Goal: Navigation & Orientation: Find specific page/section

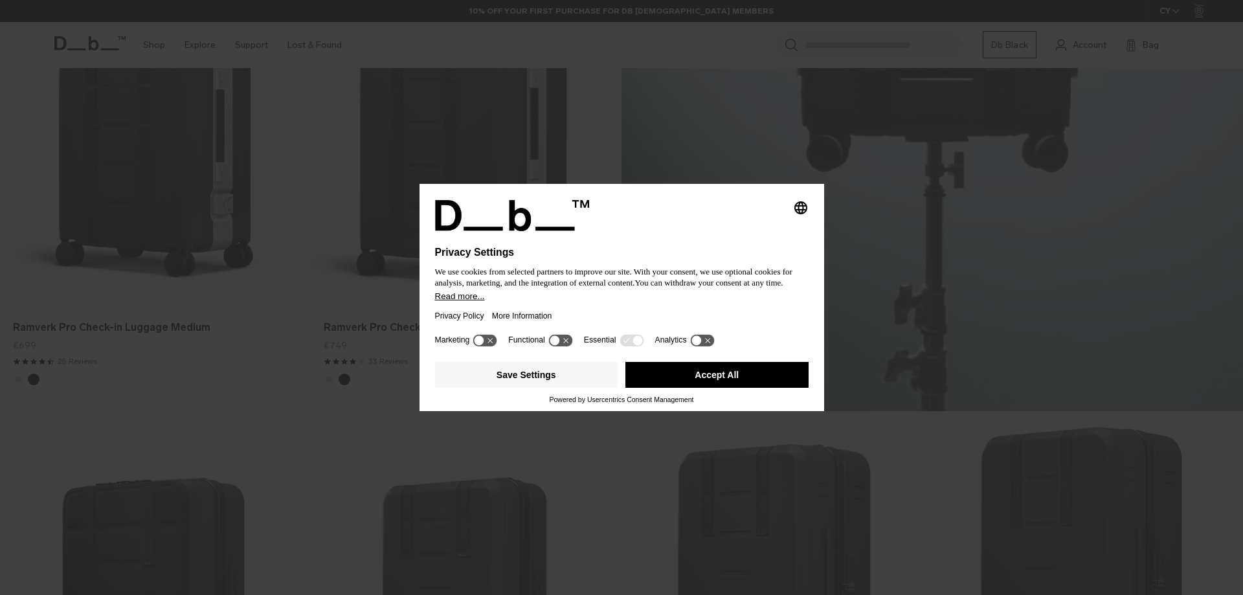
click at [681, 366] on button "Accept All" at bounding box center [716, 375] width 183 height 26
click at [720, 365] on button "Accept All" at bounding box center [716, 375] width 183 height 26
click at [712, 370] on button "Accept All" at bounding box center [716, 375] width 183 height 26
click at [698, 377] on button "Accept All" at bounding box center [716, 375] width 183 height 26
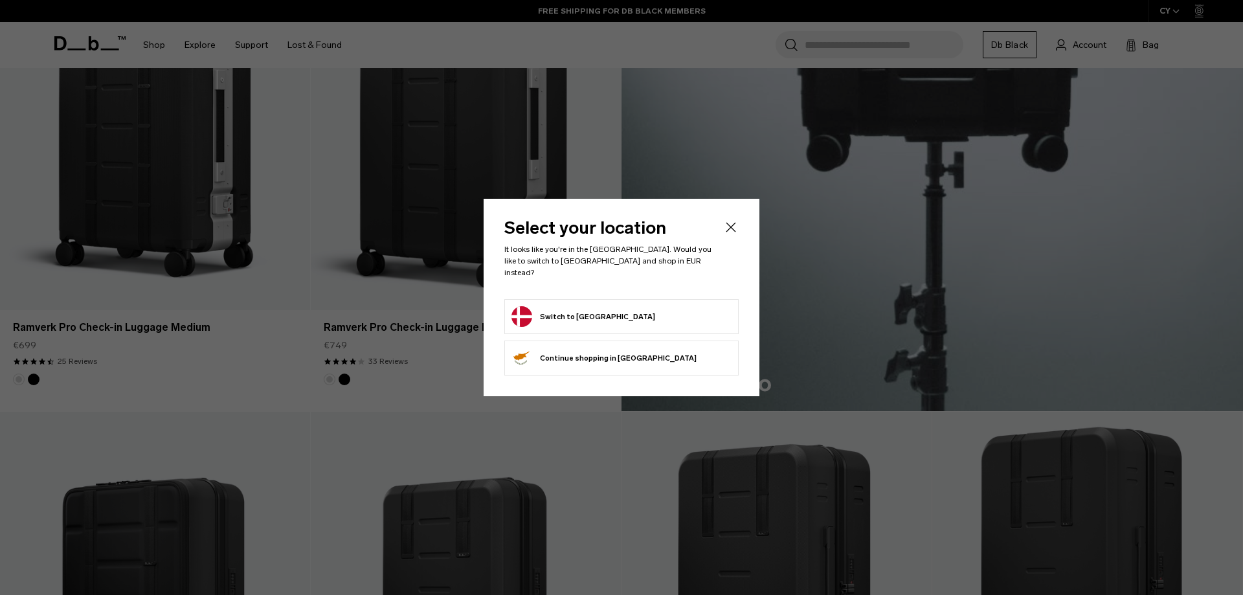
click at [728, 230] on icon "Close" at bounding box center [731, 227] width 16 height 16
